Goal: Check status: Check status

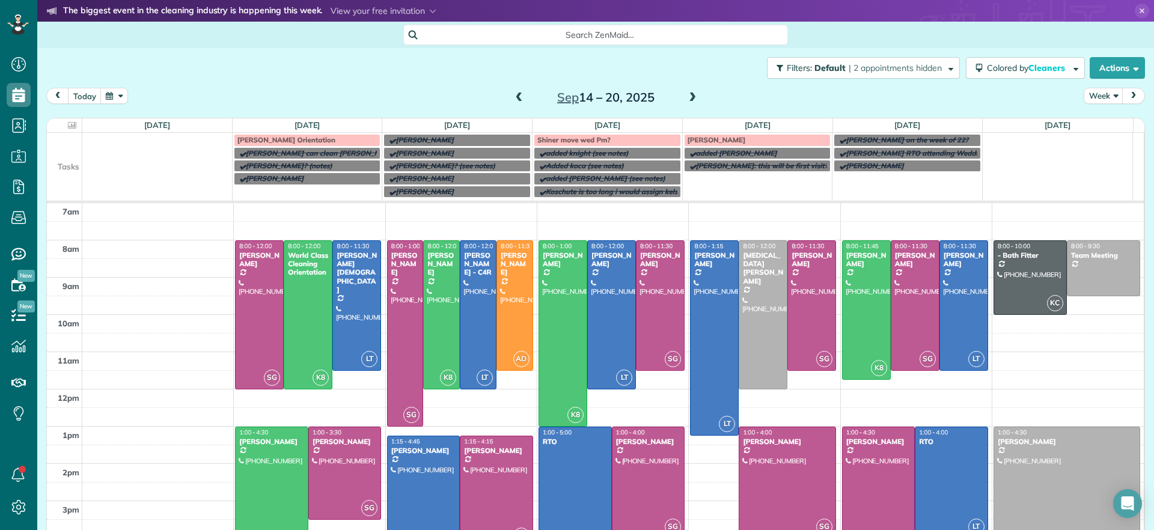
scroll to position [37, 0]
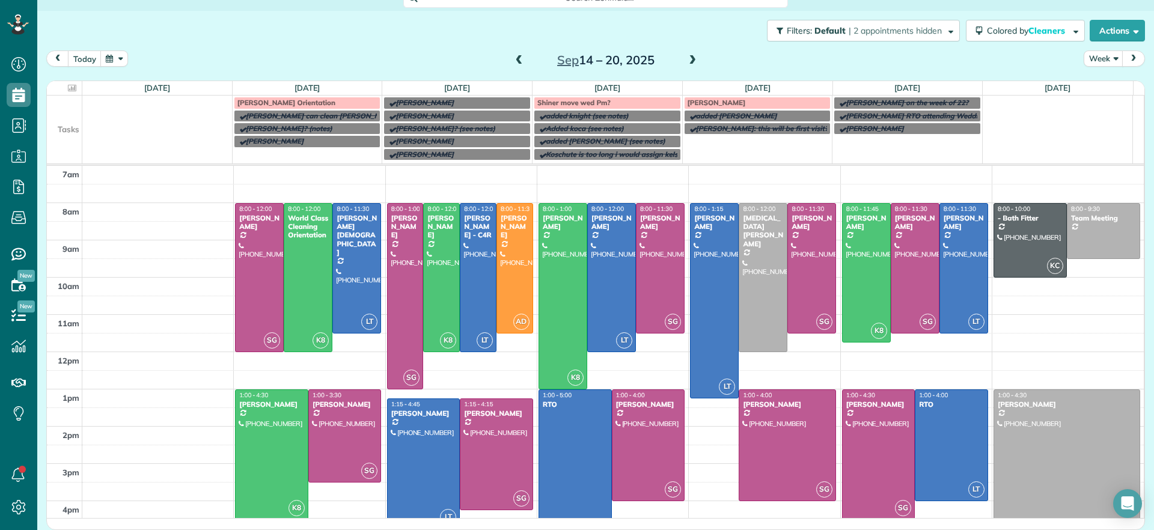
click at [689, 66] on span at bounding box center [692, 61] width 13 height 18
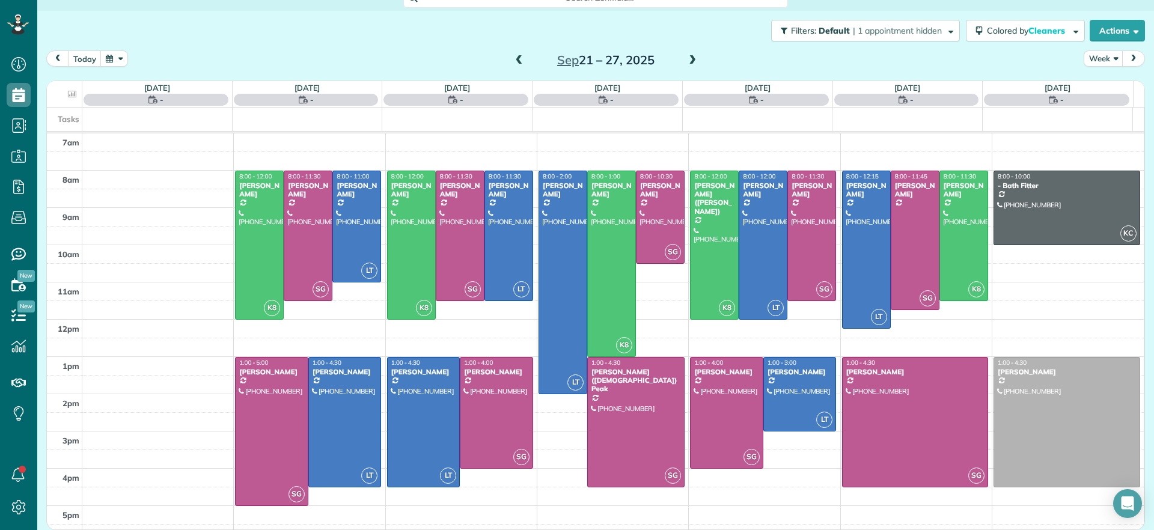
click at [688, 66] on span at bounding box center [692, 60] width 13 height 11
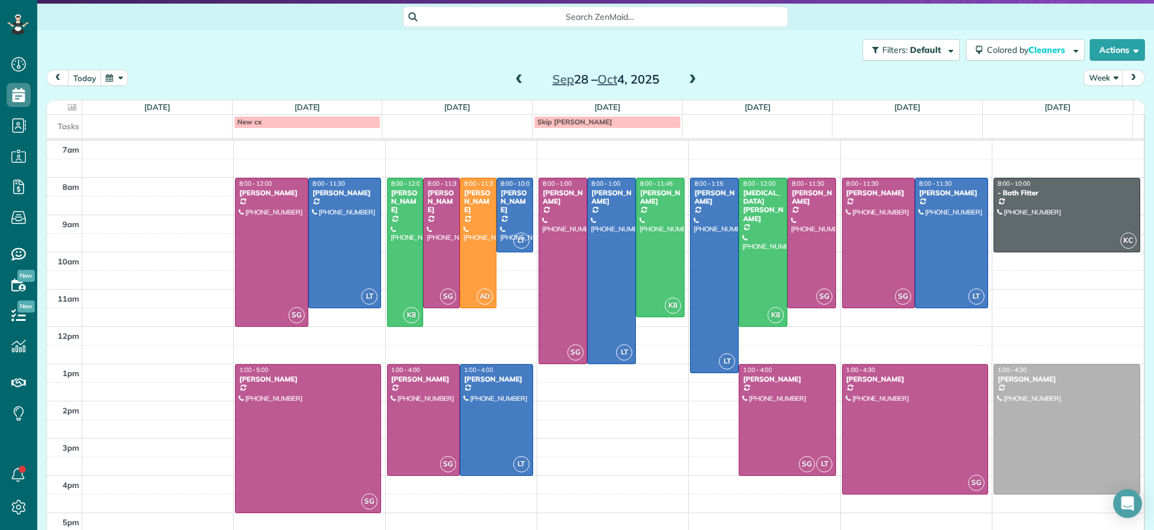
scroll to position [0, 0]
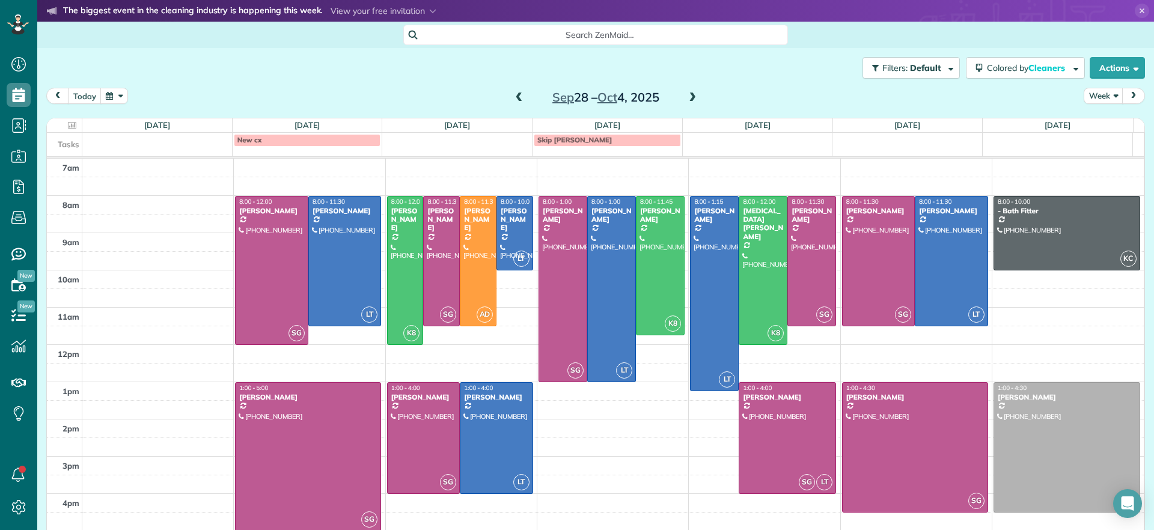
click at [593, 35] on span "Search ZenMaid…" at bounding box center [599, 35] width 365 height 12
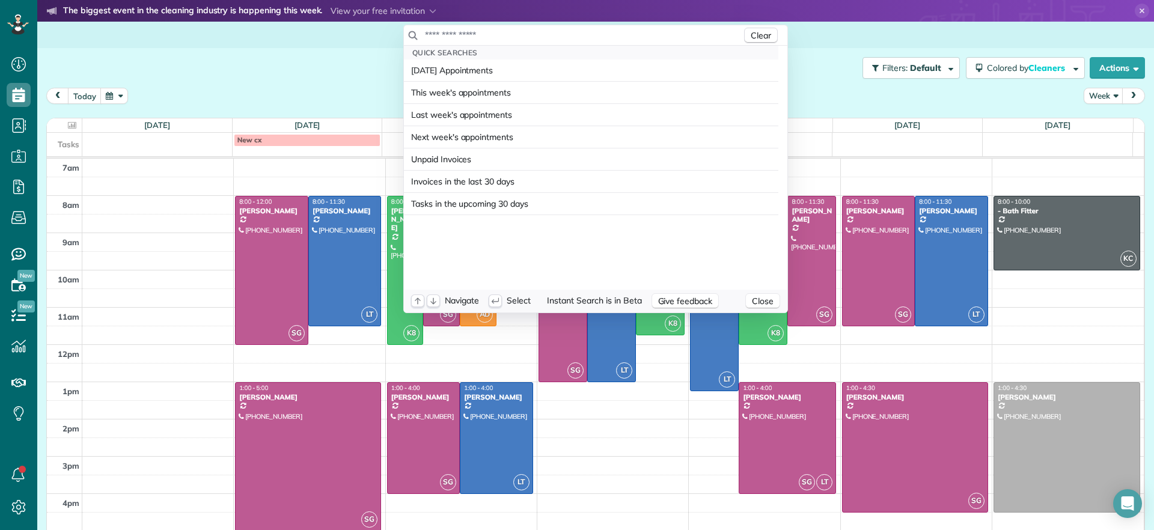
click at [590, 35] on input "text" at bounding box center [582, 35] width 317 height 12
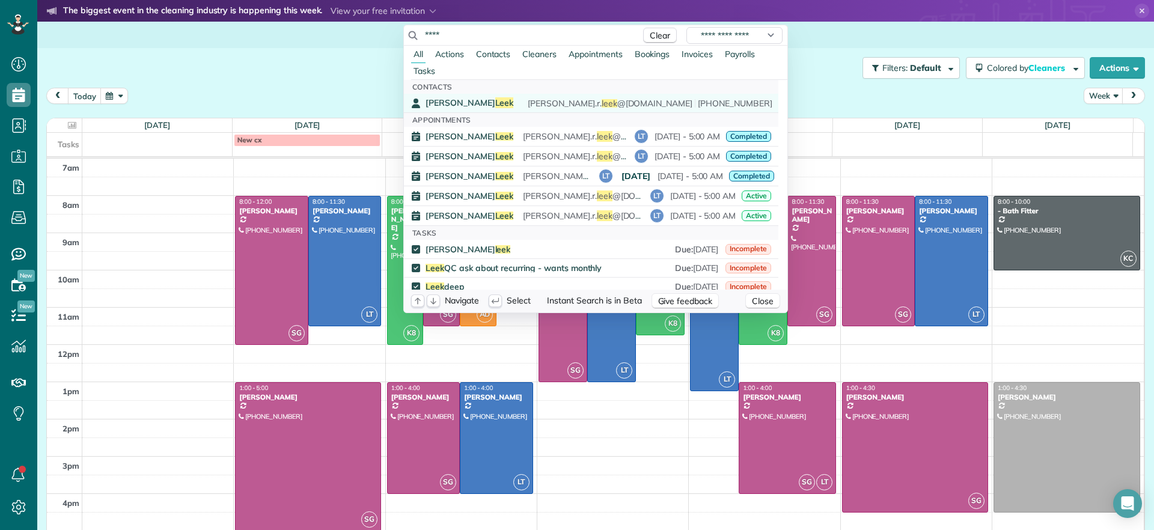
type input "****"
click at [461, 96] on link "Danielle Leek danielle.r. leek @gmail.com (616) 322-8093" at bounding box center [591, 103] width 374 height 19
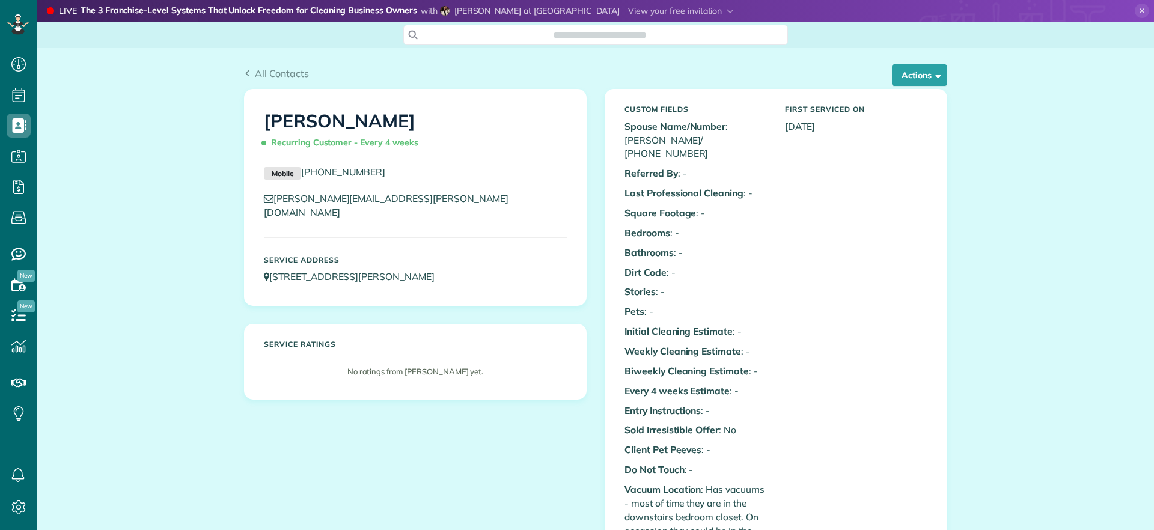
scroll to position [5, 5]
click at [911, 83] on button "Actions" at bounding box center [919, 75] width 55 height 22
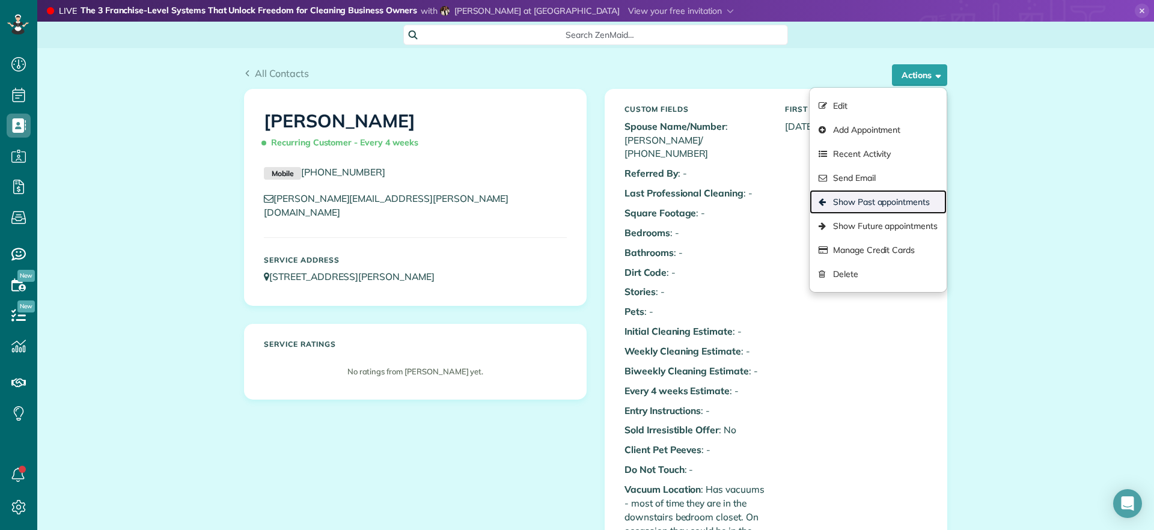
click at [884, 198] on link "Show Past appointments" at bounding box center [878, 202] width 137 height 24
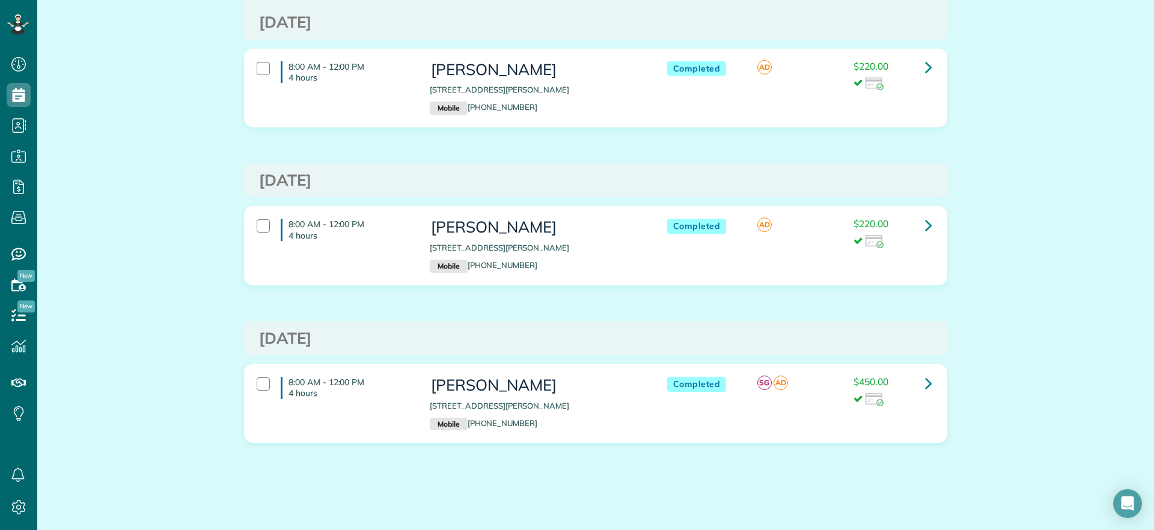
scroll to position [1218, 0]
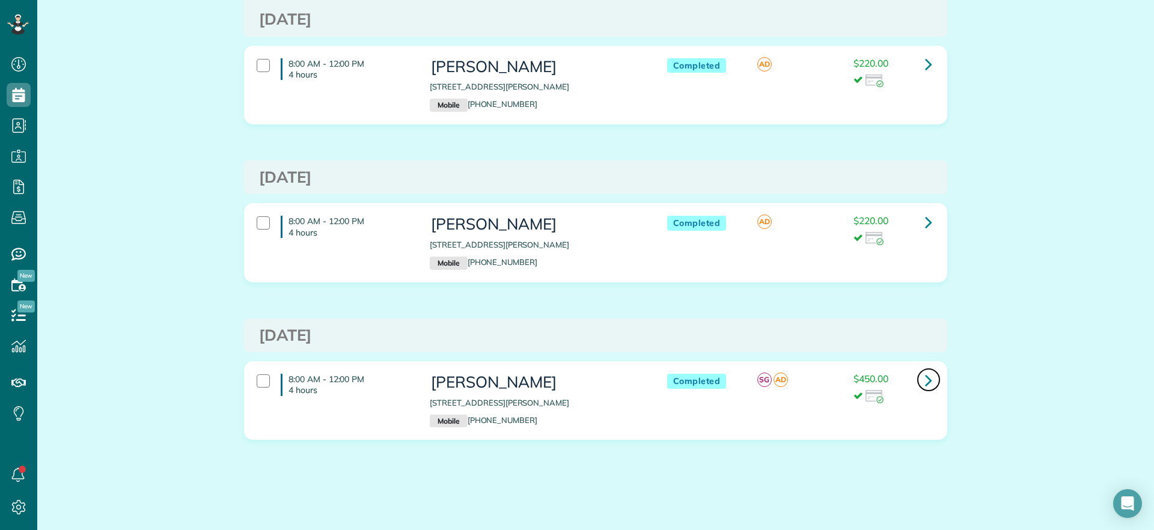
click at [925, 379] on icon at bounding box center [928, 380] width 7 height 21
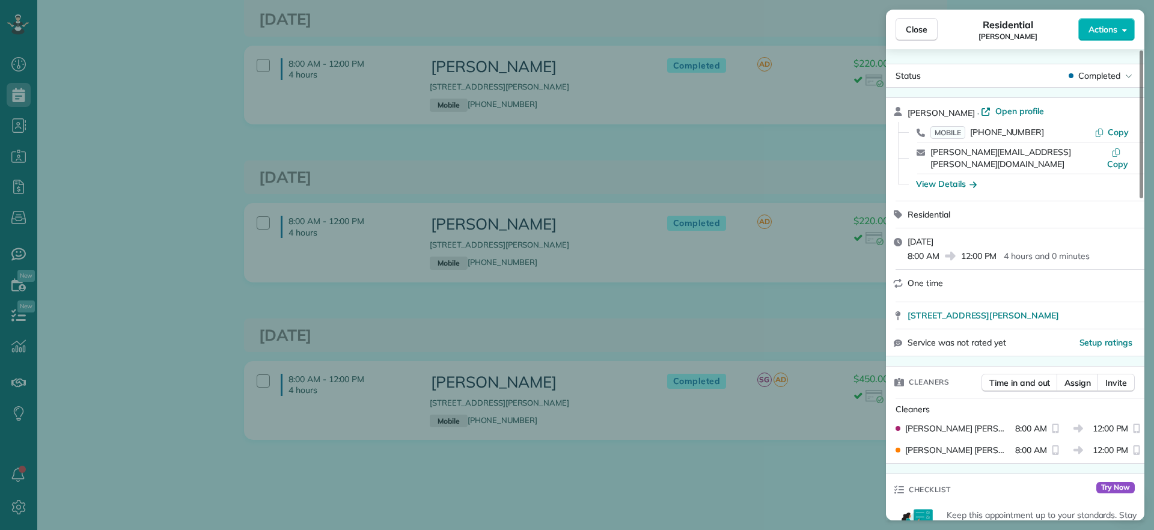
drag, startPoint x: 905, startPoint y: 299, endPoint x: 1114, endPoint y: 313, distance: 210.3
click at [1115, 313] on div "[STREET_ADDRESS][PERSON_NAME]" at bounding box center [1015, 315] width 258 height 26
click at [674, 496] on div "Close Residential [PERSON_NAME] Actions Status Completed [PERSON_NAME] · Open p…" at bounding box center [577, 265] width 1154 height 530
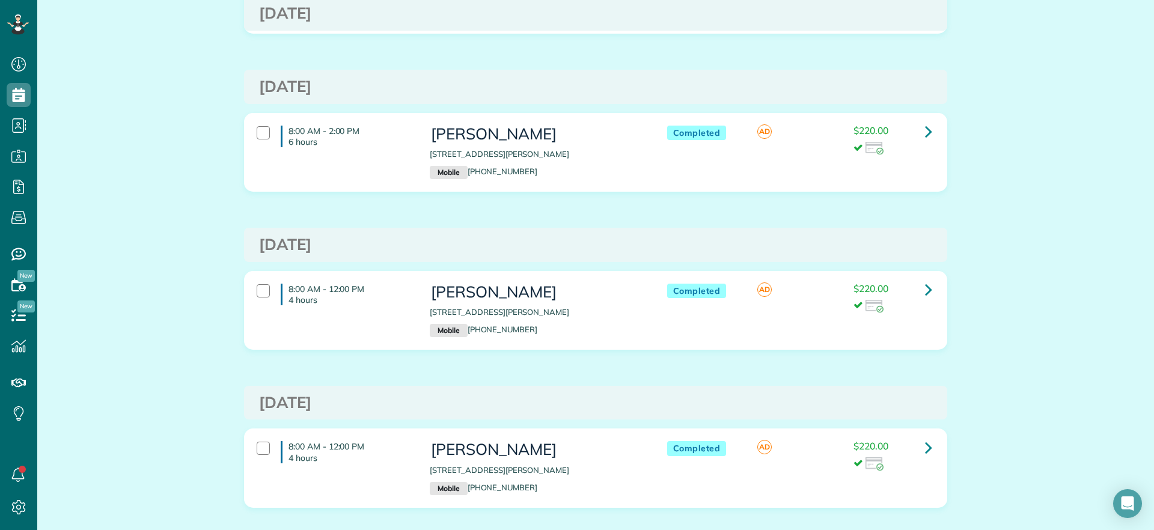
scroll to position [617, 0]
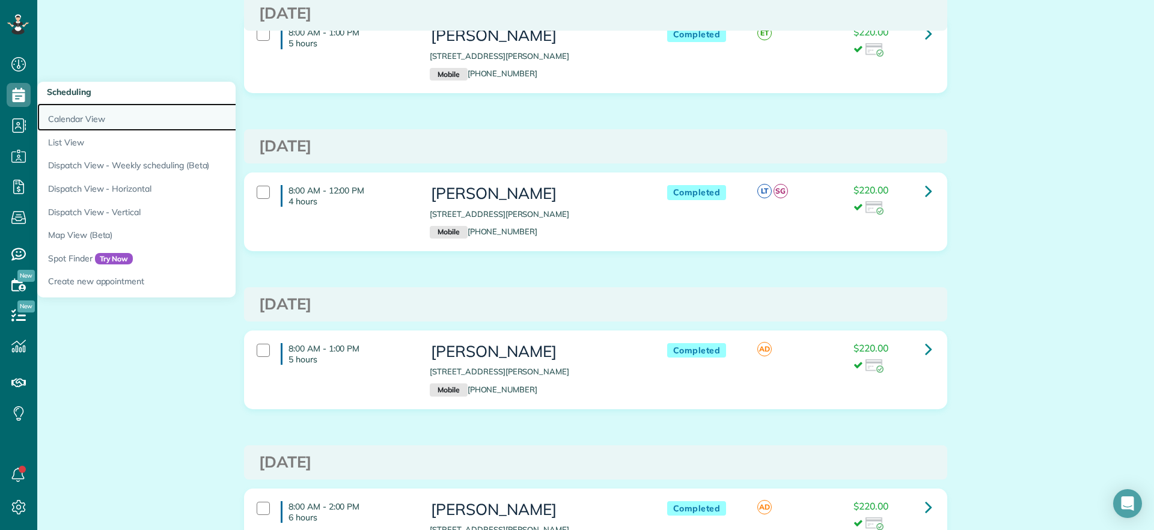
click at [85, 115] on link "Calendar View" at bounding box center [187, 117] width 301 height 28
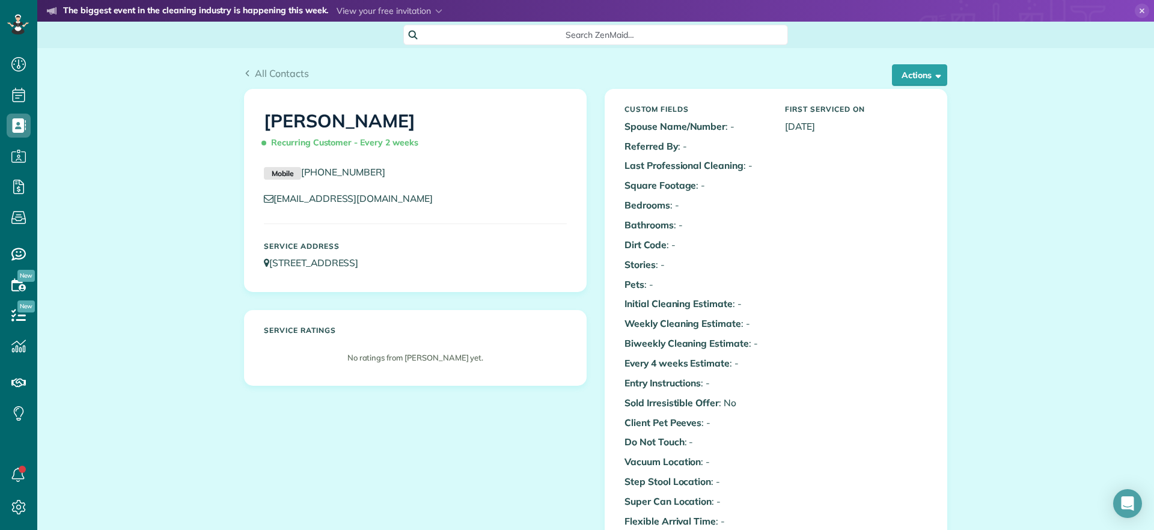
scroll to position [5, 5]
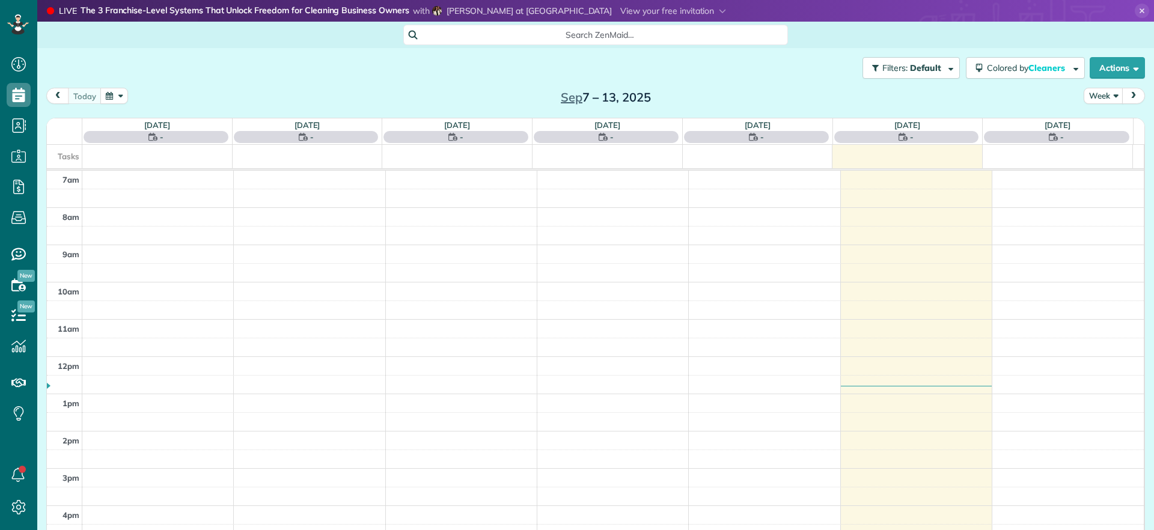
scroll to position [5, 5]
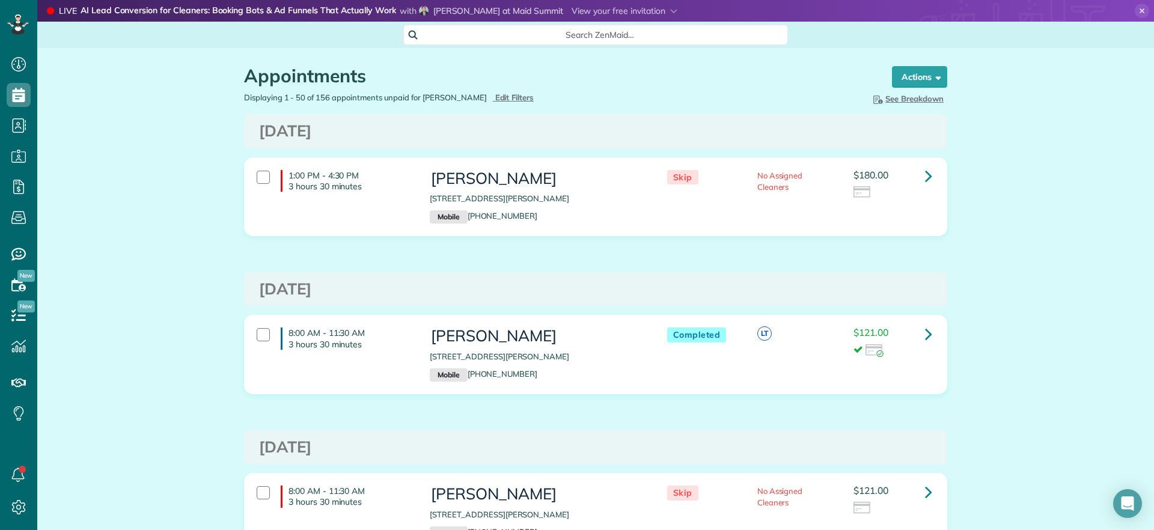
scroll to position [5, 5]
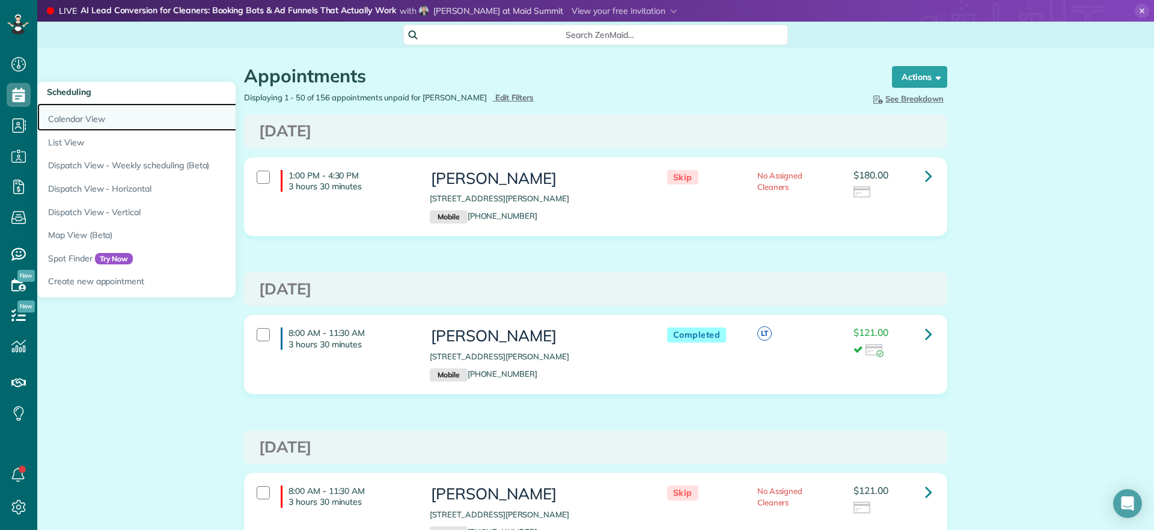
click at [66, 119] on link "Calendar View" at bounding box center [187, 117] width 301 height 28
drag, startPoint x: 66, startPoint y: 119, endPoint x: 73, endPoint y: 130, distance: 13.2
click at [66, 119] on link "Calendar View" at bounding box center [187, 117] width 301 height 28
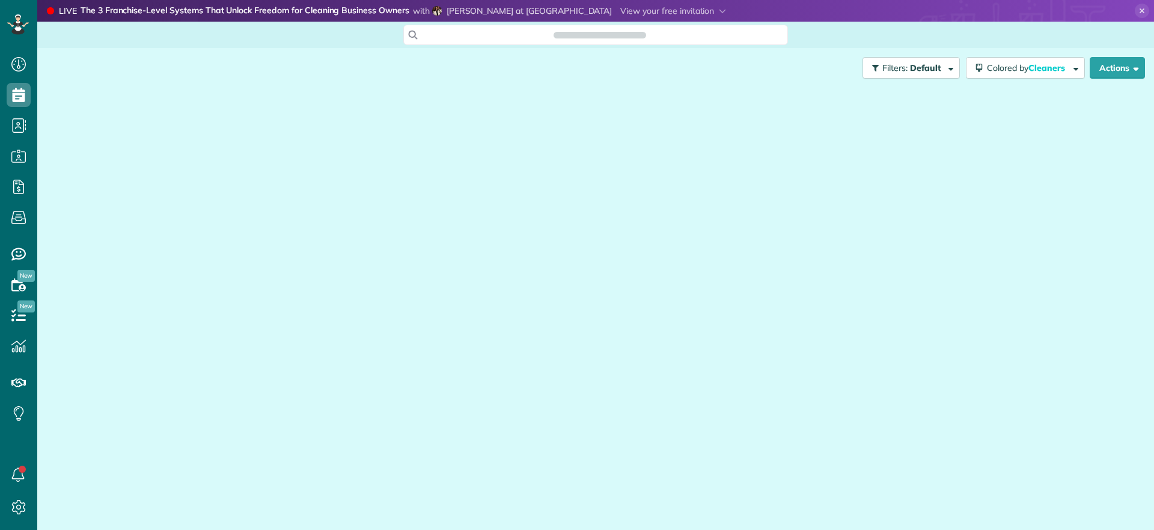
scroll to position [5, 5]
